Goal: Find contact information: Find contact information

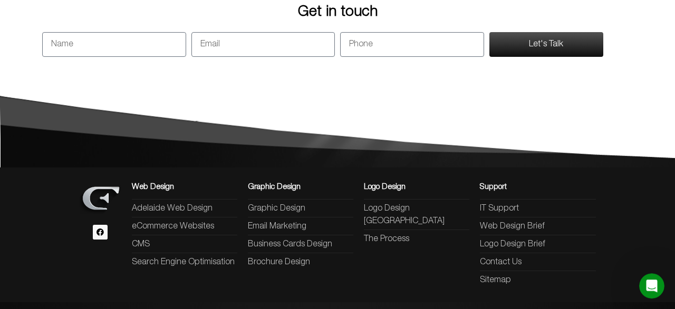
scroll to position [1075, 0]
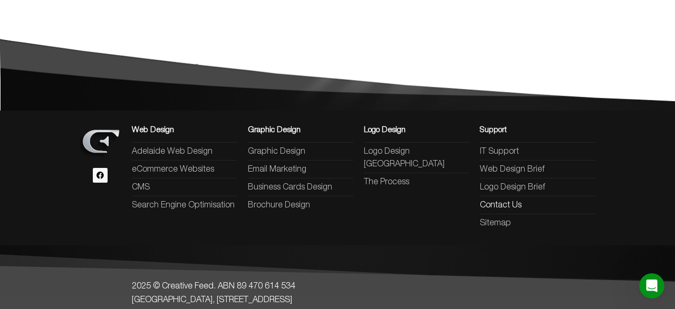
click at [511, 199] on span "Contact Us" at bounding box center [501, 205] width 42 height 13
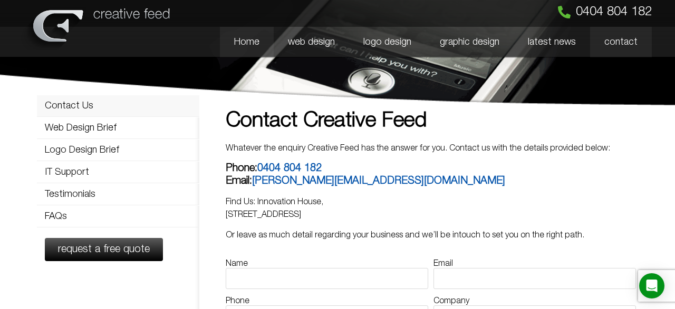
click at [257, 41] on link "Home" at bounding box center [247, 42] width 54 height 31
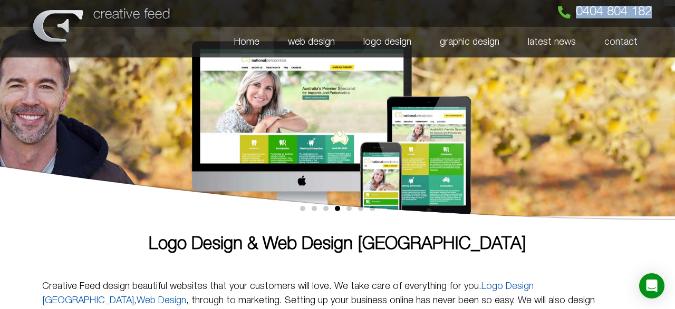
drag, startPoint x: 663, startPoint y: 13, endPoint x: 577, endPoint y: 16, distance: 86.0
click at [577, 16] on section "0404 804 182 Home web design logo design graphic design latest news contact Hom…" at bounding box center [337, 29] width 675 height 58
copy span "0404 804 182"
